Goal: Find specific page/section: Find specific page/section

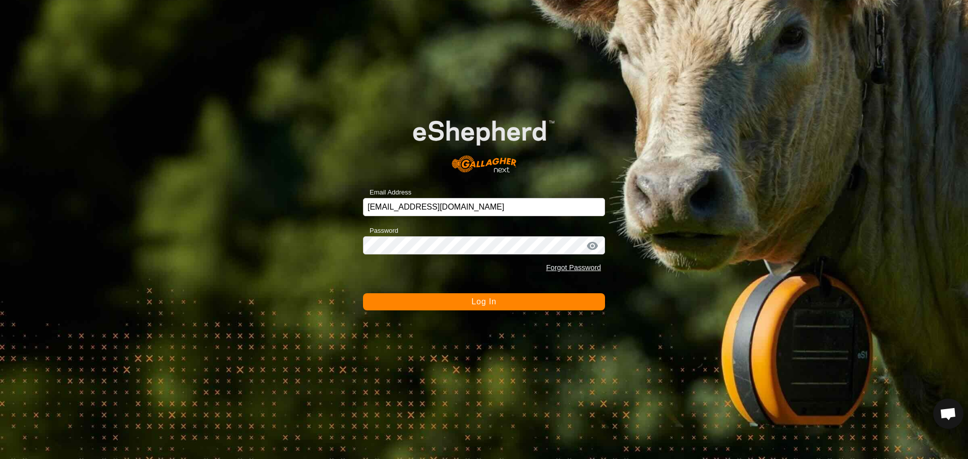
scroll to position [472, 0]
click at [507, 300] on button "Log In" at bounding box center [484, 302] width 242 height 17
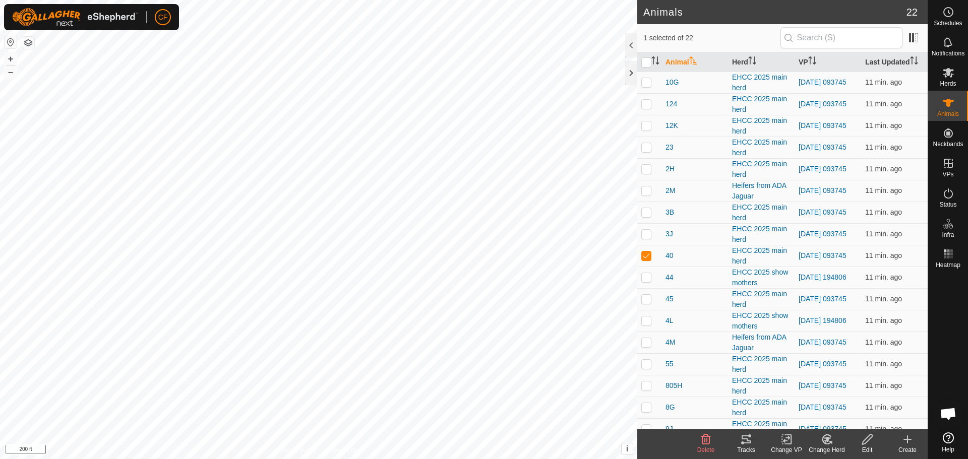
click at [756, 444] on div "Tracks" at bounding box center [746, 444] width 40 height 30
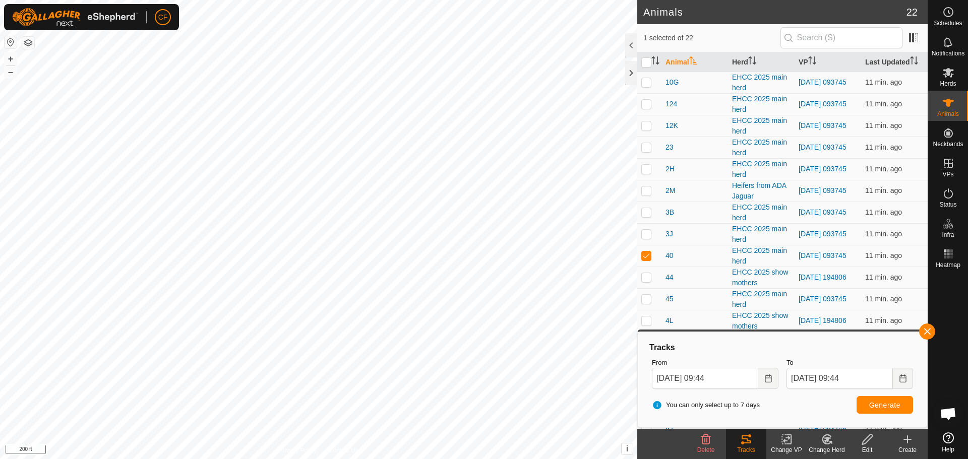
checkbox input "true"
checkbox input "false"
click at [929, 332] on button "button" at bounding box center [927, 332] width 16 height 16
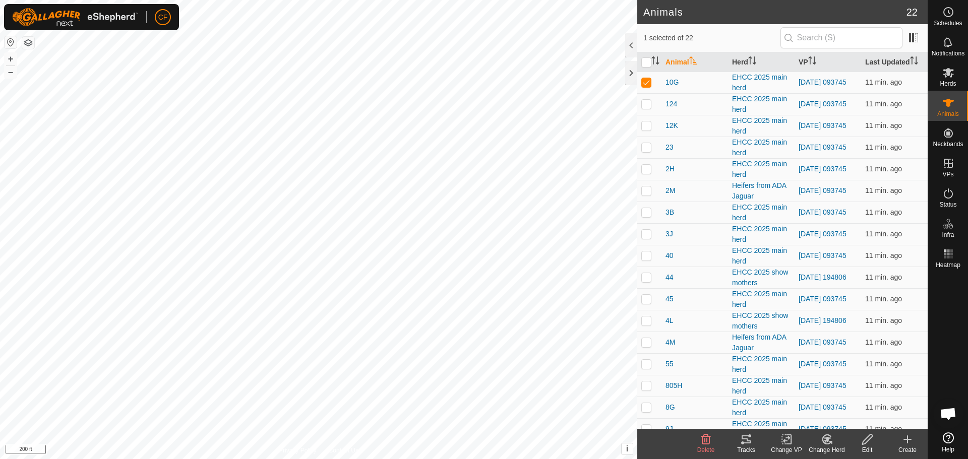
click at [748, 441] on icon at bounding box center [746, 440] width 9 height 8
